Goal: Task Accomplishment & Management: Use online tool/utility

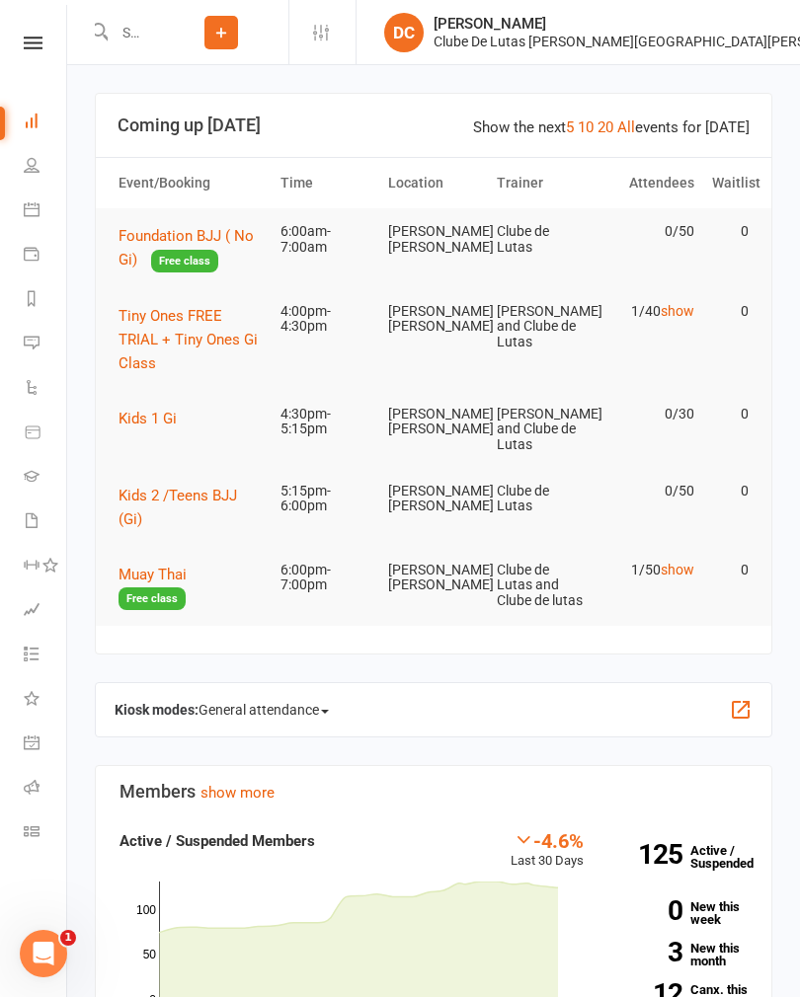
click at [141, 234] on span "Foundation BJJ ( No Gi)" at bounding box center [186, 247] width 135 height 41
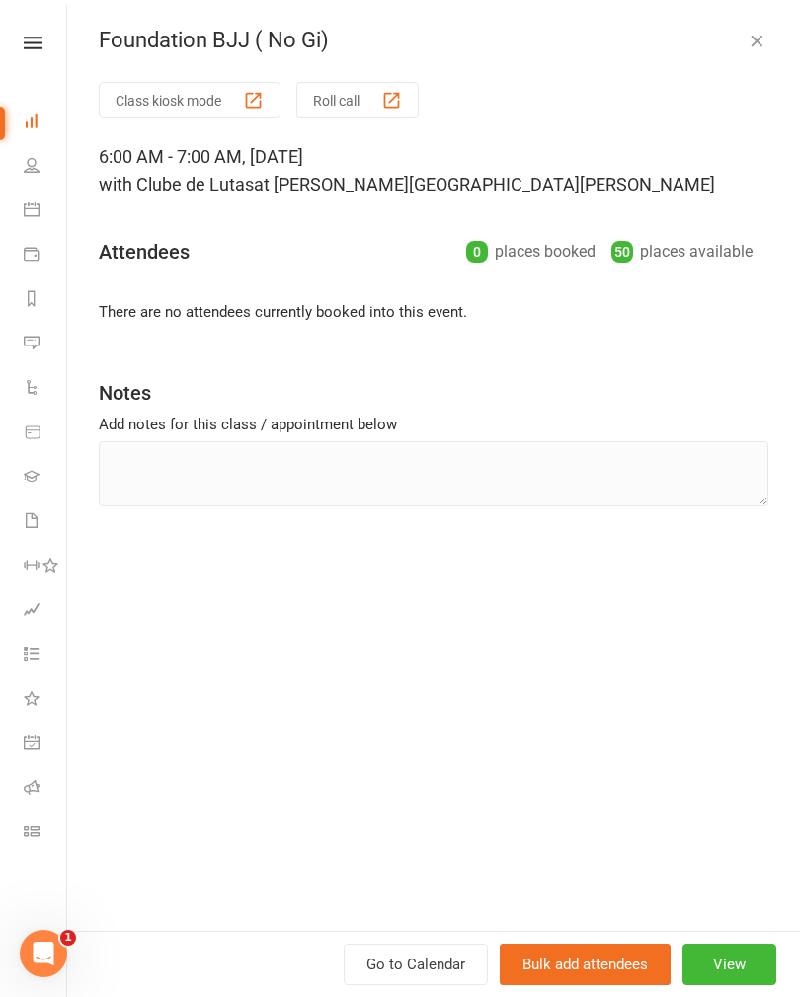
click at [153, 100] on button "Class kiosk mode" at bounding box center [190, 100] width 182 height 37
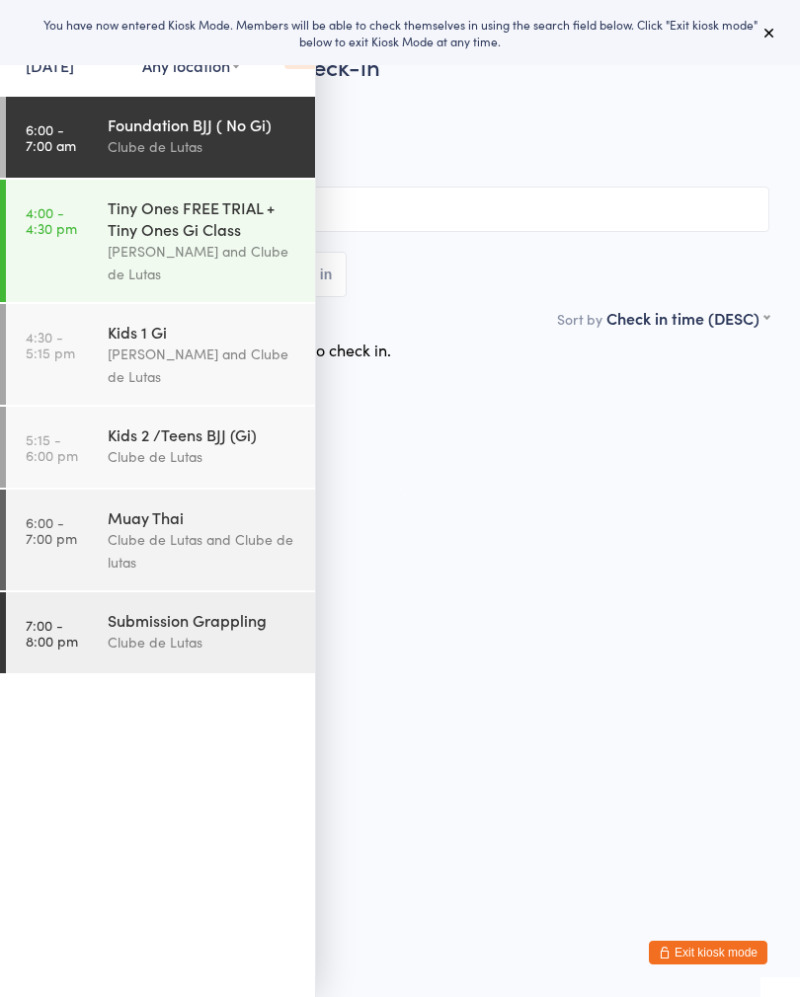
click at [147, 250] on div "[PERSON_NAME] and Clube de Lutas" at bounding box center [203, 262] width 191 height 45
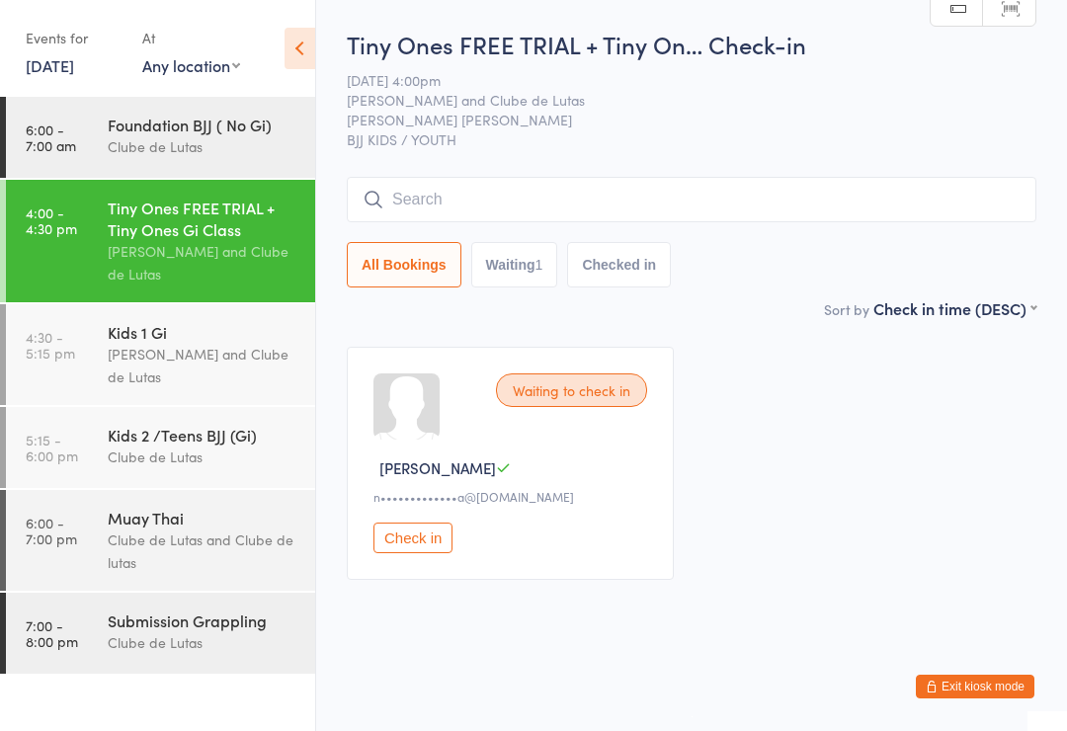
click at [142, 373] on div "[PERSON_NAME] and Clube de Lutas" at bounding box center [203, 365] width 191 height 45
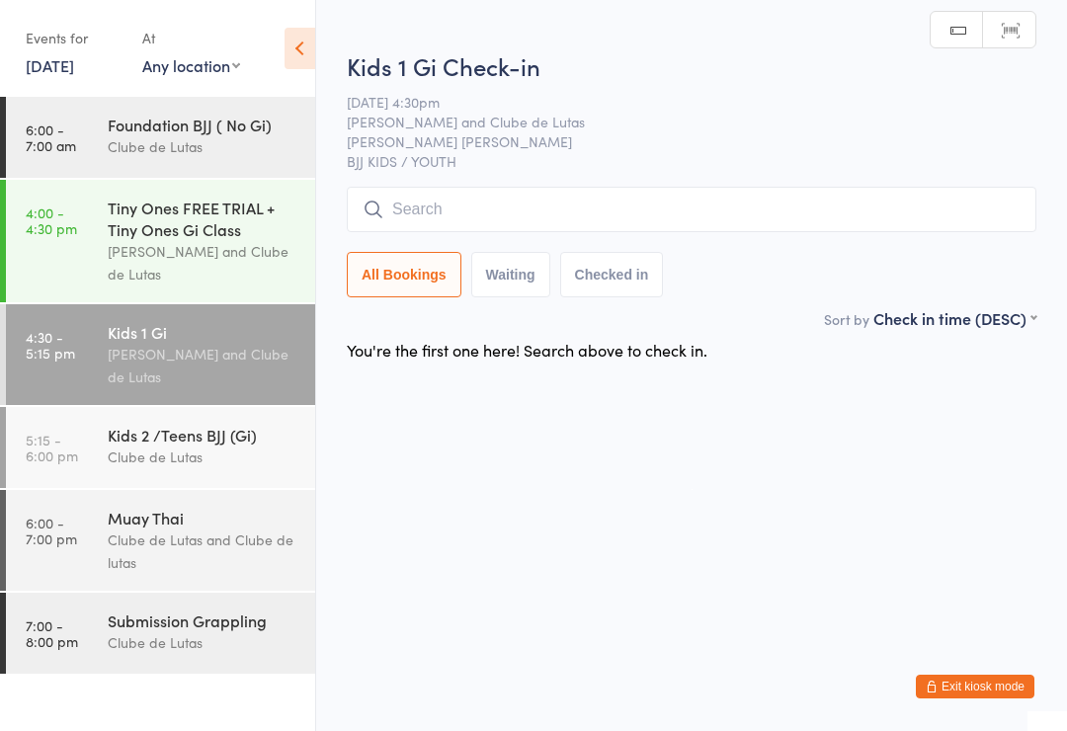
click at [129, 147] on div "Clube de Lutas" at bounding box center [203, 146] width 191 height 23
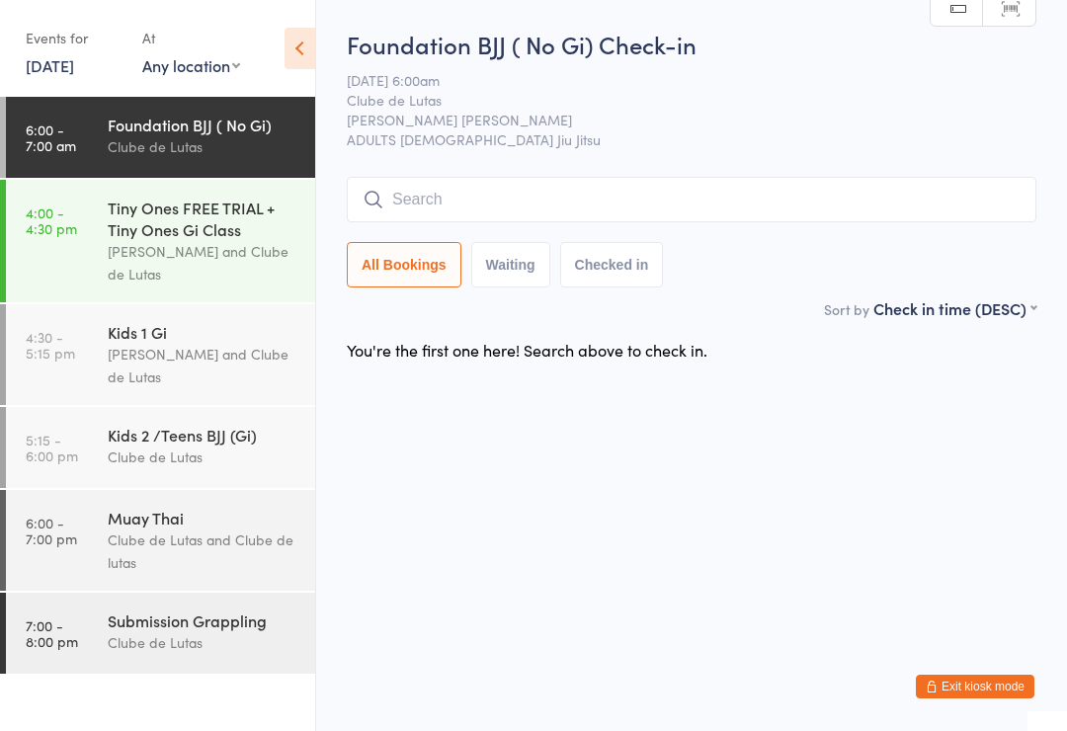
click at [670, 724] on html "You have now entered Kiosk Mode. Members will be able to check themselves in us…" at bounding box center [533, 365] width 1067 height 731
click at [471, 202] on input "search" at bounding box center [691, 199] width 689 height 45
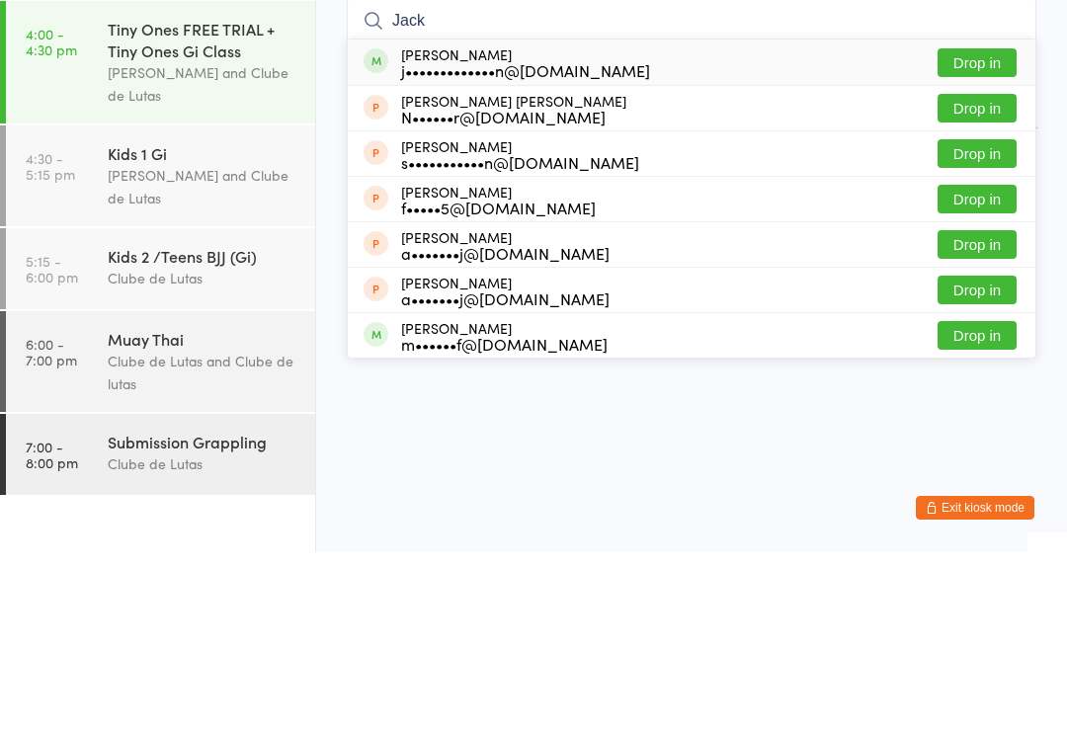
type input "Jack"
click at [497, 241] on div "j•••••••••••••n@gmail.com" at bounding box center [525, 249] width 249 height 16
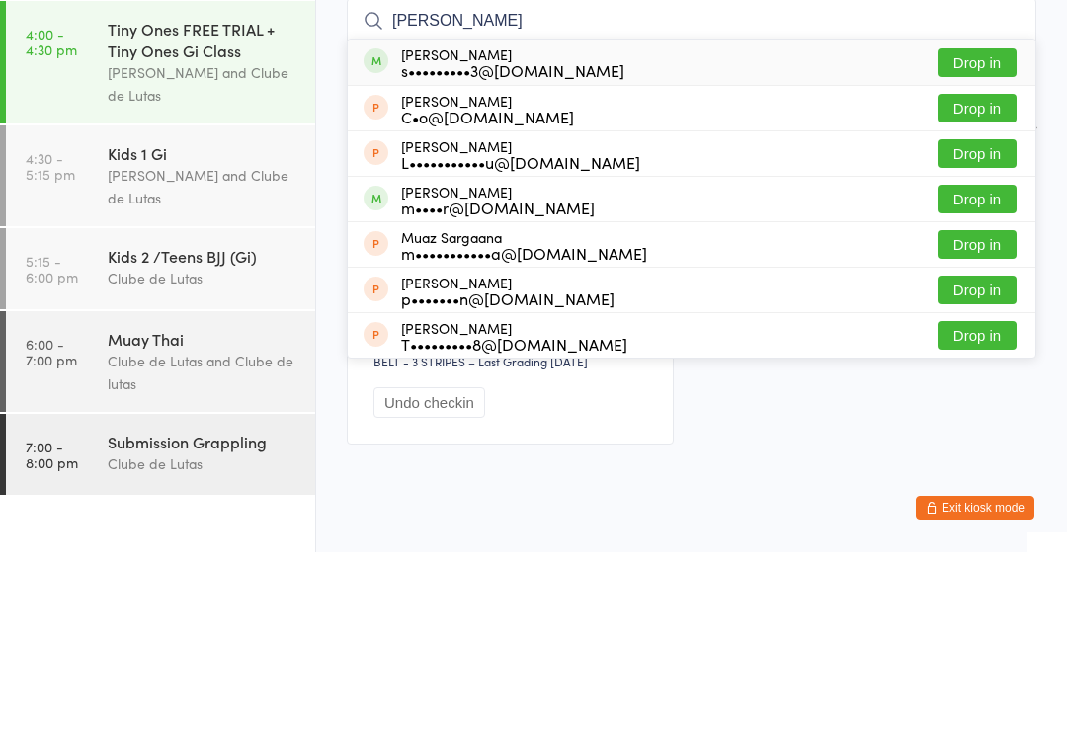
type input "sarath"
click at [799, 227] on button "Drop in" at bounding box center [976, 241] width 79 height 29
